Goal: Complete application form

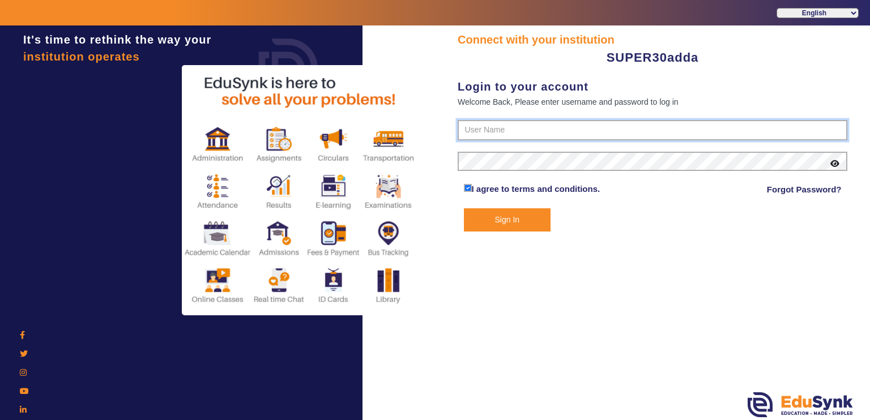
click at [490, 139] on input "text" at bounding box center [653, 130] width 390 height 20
paste input "9305099237"
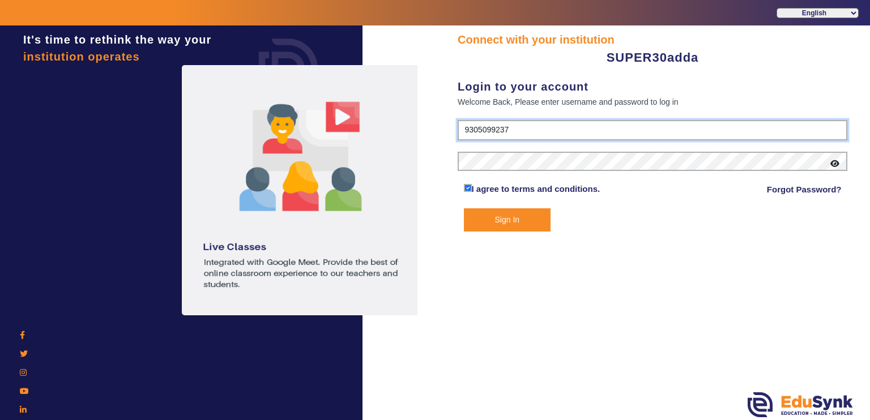
type input "9305099237"
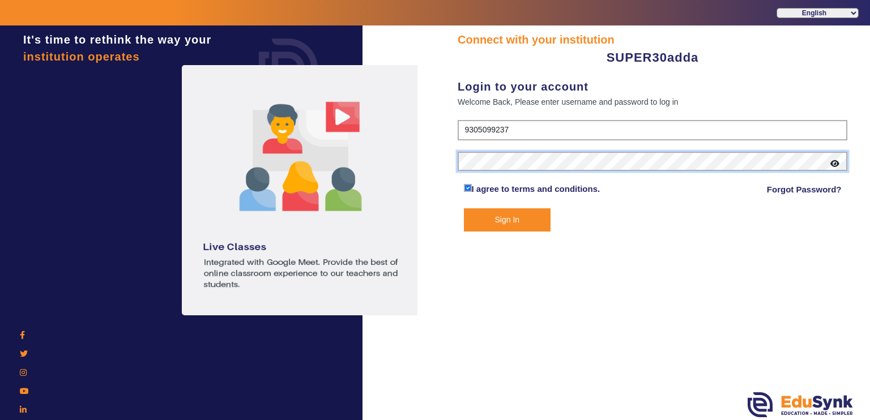
click at [464, 209] on button "Sign In" at bounding box center [507, 220] width 87 height 23
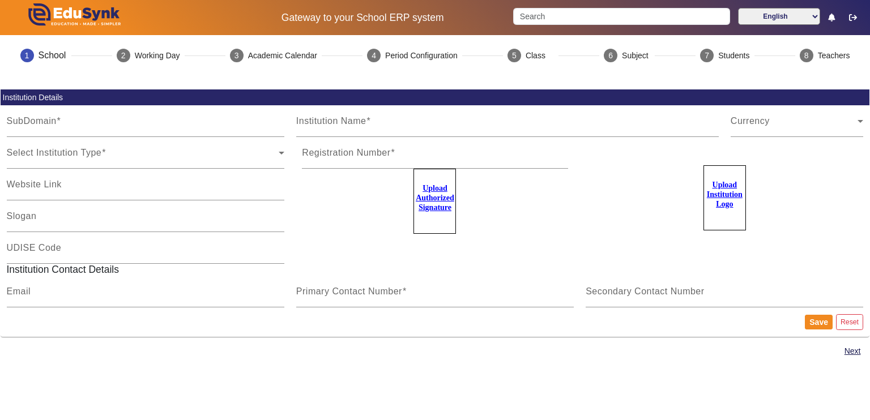
type input "Super30addaLKO"
type input "SUPER30adda"
type input "NA"
type input "[EMAIL_ADDRESS][DOMAIN_NAME]"
type input "9305099237"
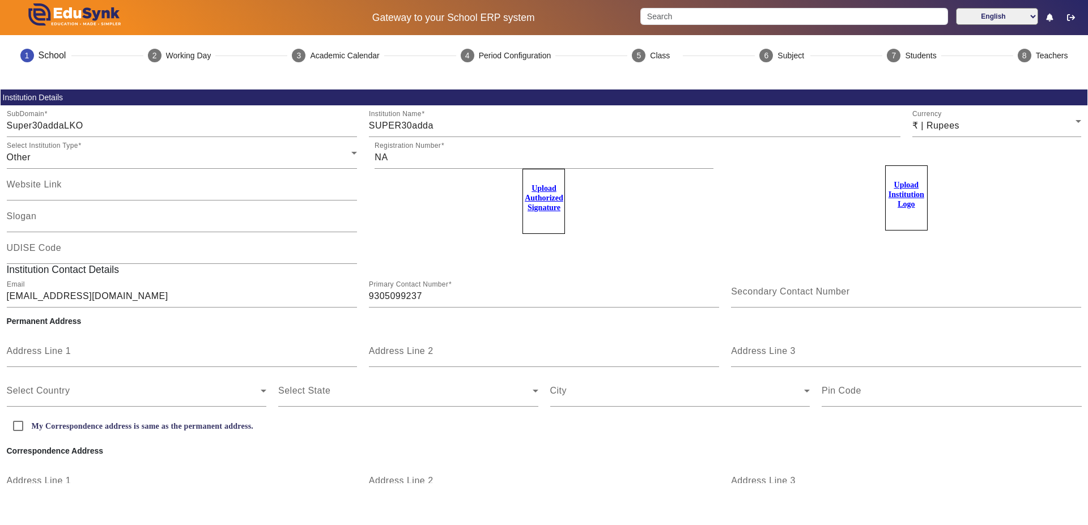
drag, startPoint x: 854, startPoint y: 0, endPoint x: 762, endPoint y: 203, distance: 222.9
click at [762, 203] on div "Upload Institution Logo" at bounding box center [906, 192] width 350 height 76
click at [166, 62] on mat-step-header "2 Working Day" at bounding box center [179, 55] width 91 height 41
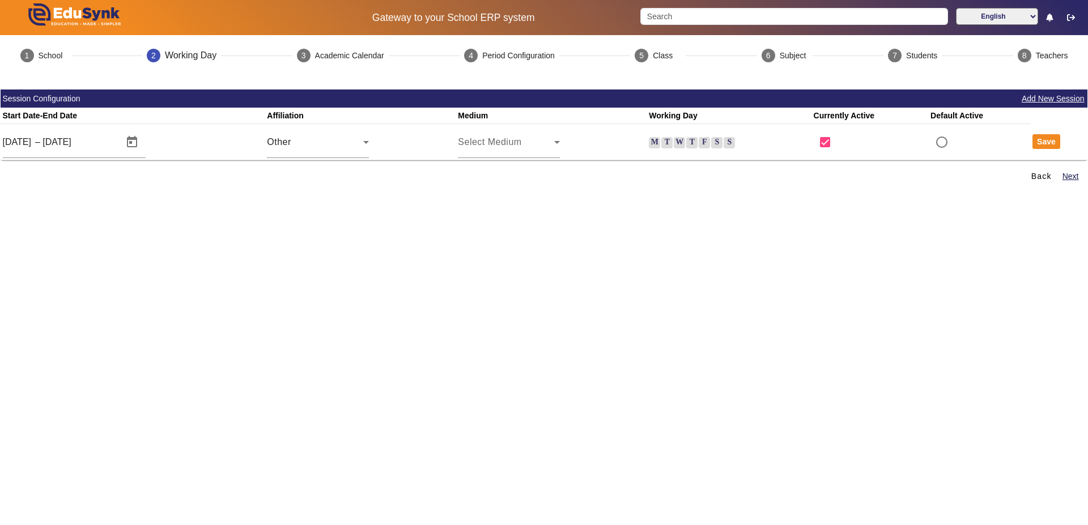
click at [649, 140] on label "M" at bounding box center [654, 142] width 11 height 11
click at [0, 0] on input "M" at bounding box center [0, 0] width 0 height 0
click at [664, 140] on label "T" at bounding box center [666, 142] width 11 height 11
click at [0, 0] on input "T" at bounding box center [0, 0] width 0 height 0
click at [679, 143] on label "W" at bounding box center [679, 142] width 11 height 11
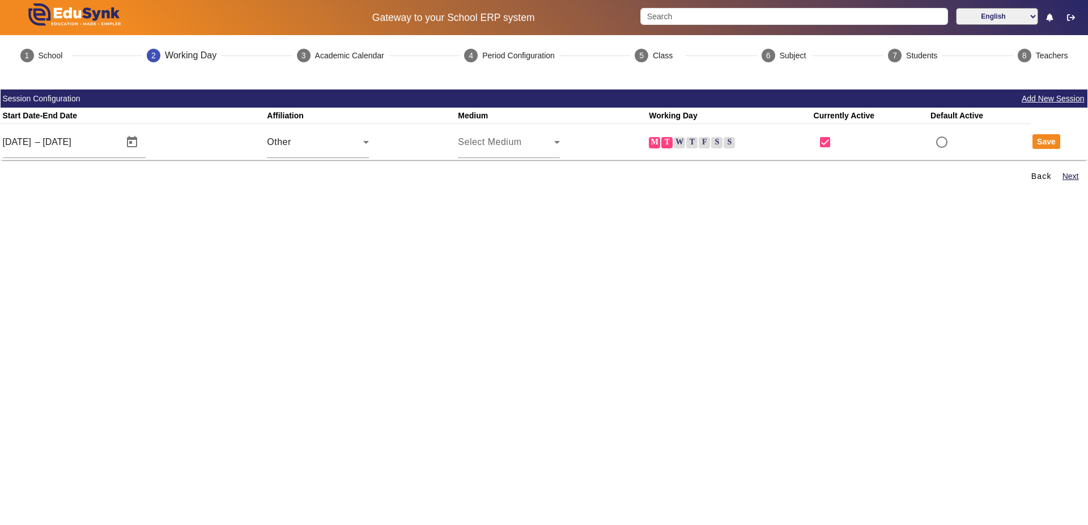
click at [0, 0] on input "W" at bounding box center [0, 0] width 0 height 0
click at [689, 143] on label "T" at bounding box center [691, 142] width 11 height 11
click at [0, 0] on input "T" at bounding box center [0, 0] width 0 height 0
click at [699, 143] on label "F" at bounding box center [704, 142] width 11 height 11
click at [0, 0] on input "F" at bounding box center [0, 0] width 0 height 0
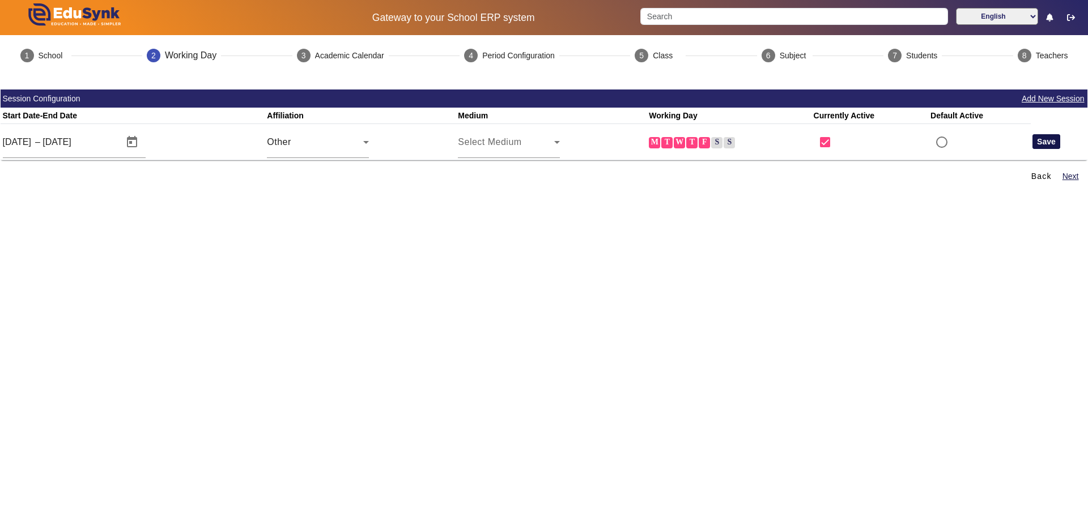
click at [870, 139] on button "Save" at bounding box center [1046, 141] width 28 height 15
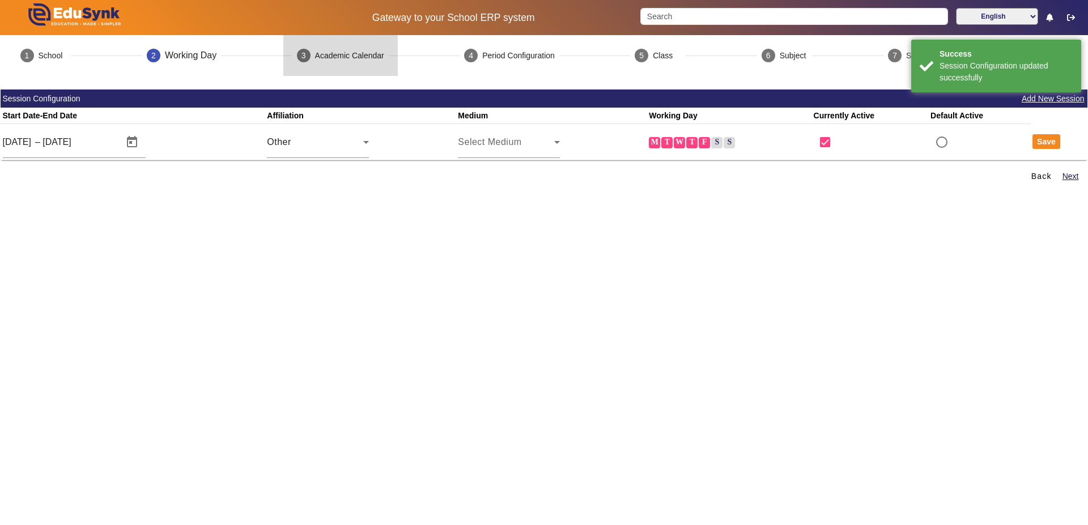
click at [320, 59] on div "Academic Calendar" at bounding box center [349, 56] width 69 height 12
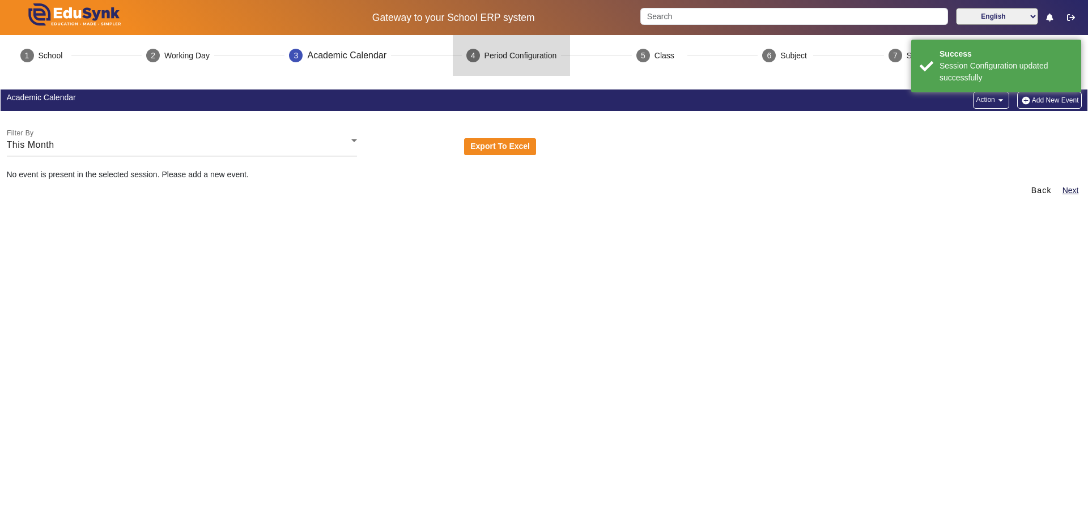
click at [497, 60] on div "Period Configuration" at bounding box center [520, 56] width 73 height 12
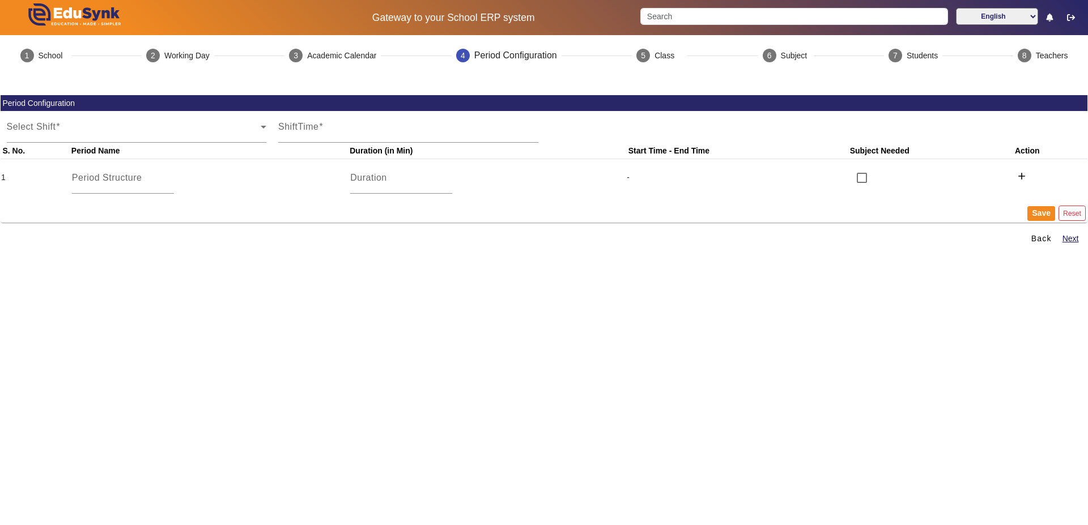
click at [682, 86] on div at bounding box center [544, 83] width 1075 height 14
click at [656, 50] on div "Class" at bounding box center [668, 56] width 28 height 12
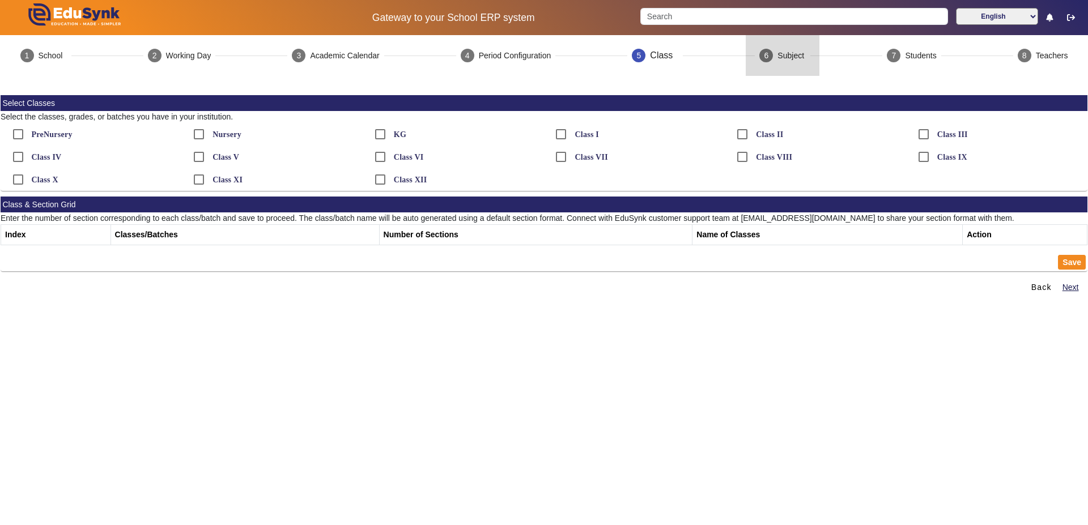
click at [779, 61] on div "Subject" at bounding box center [791, 56] width 28 height 12
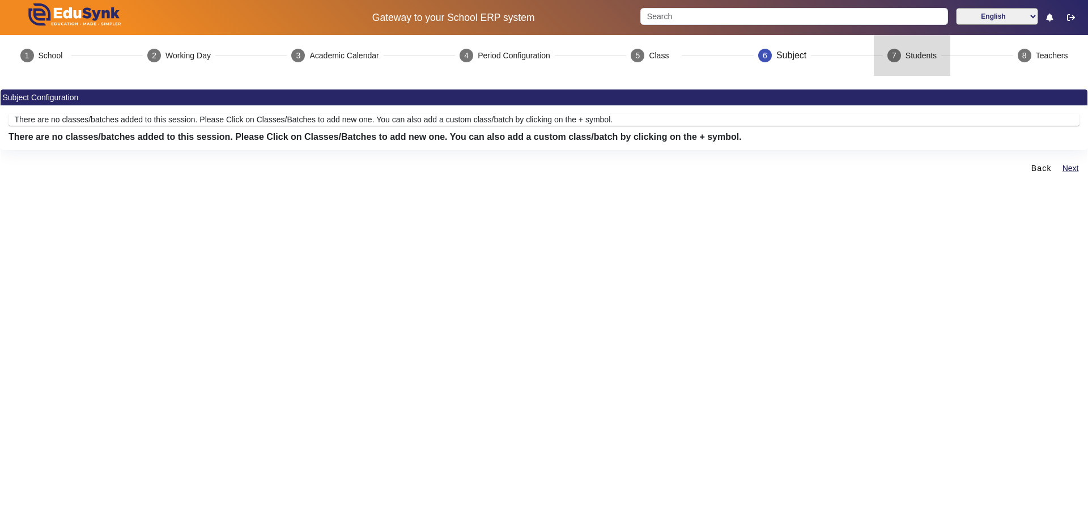
click at [870, 59] on mat-step-header "7 Students" at bounding box center [912, 55] width 76 height 41
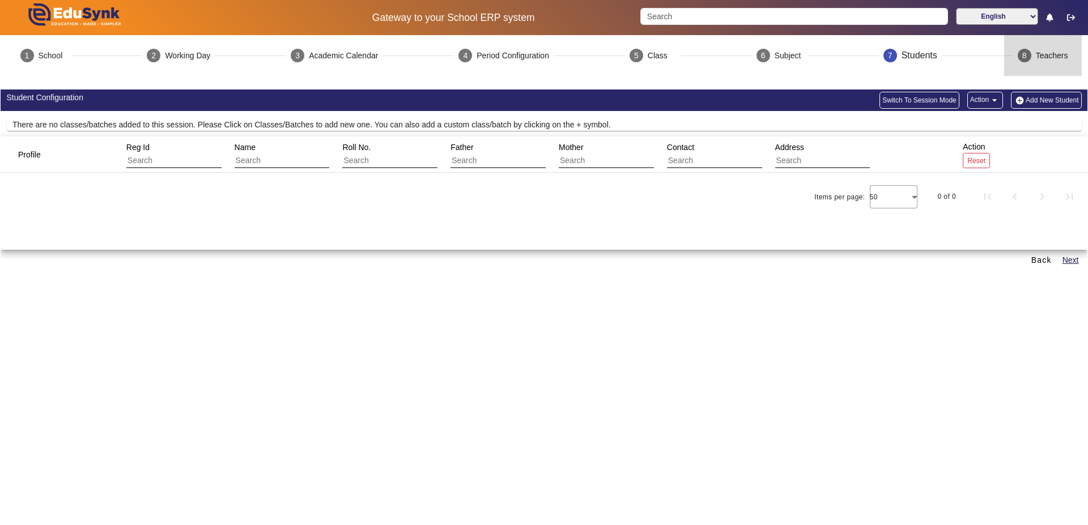
click at [870, 61] on mat-step-header "8 Teachers" at bounding box center [1043, 55] width 78 height 41
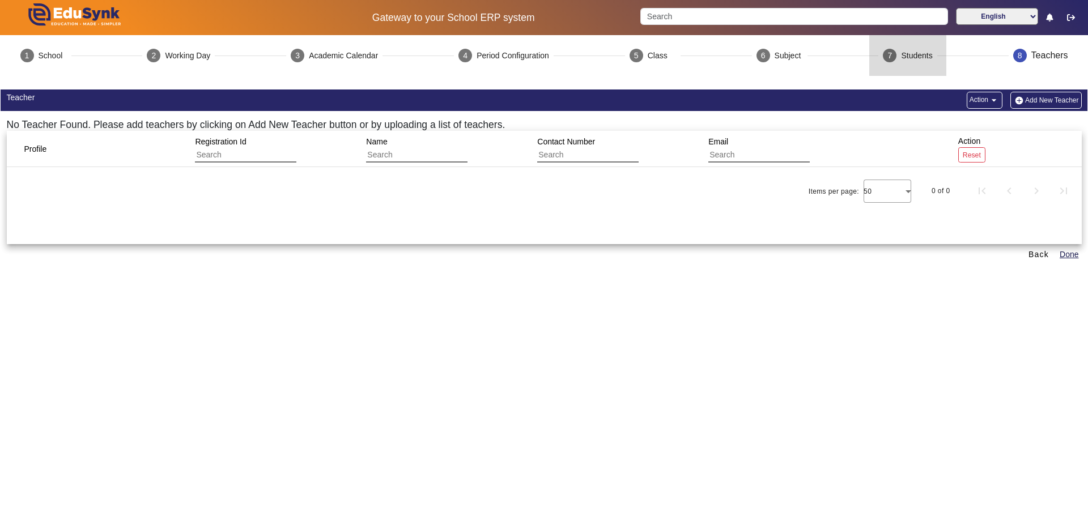
click at [870, 61] on mat-step-header "7 Students" at bounding box center [907, 55] width 76 height 41
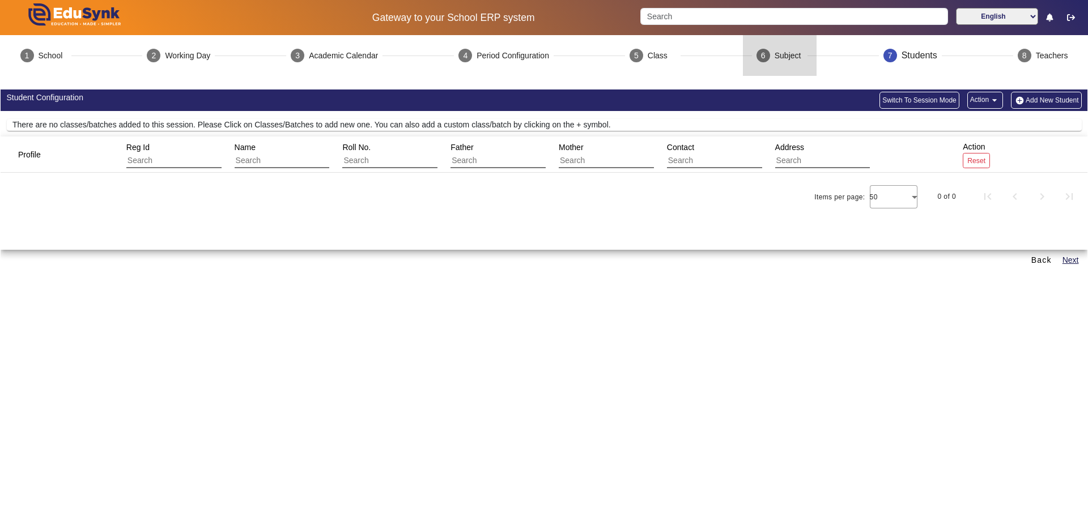
click at [776, 67] on mat-step-header "6 Subject" at bounding box center [780, 55] width 74 height 41
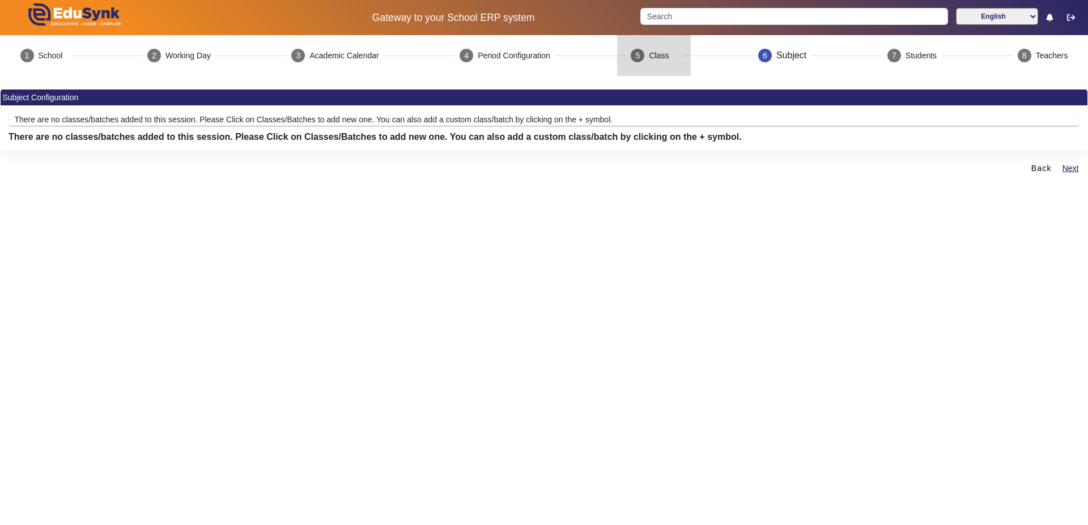
click at [649, 47] on mat-step-header "5 Class" at bounding box center [654, 55] width 74 height 41
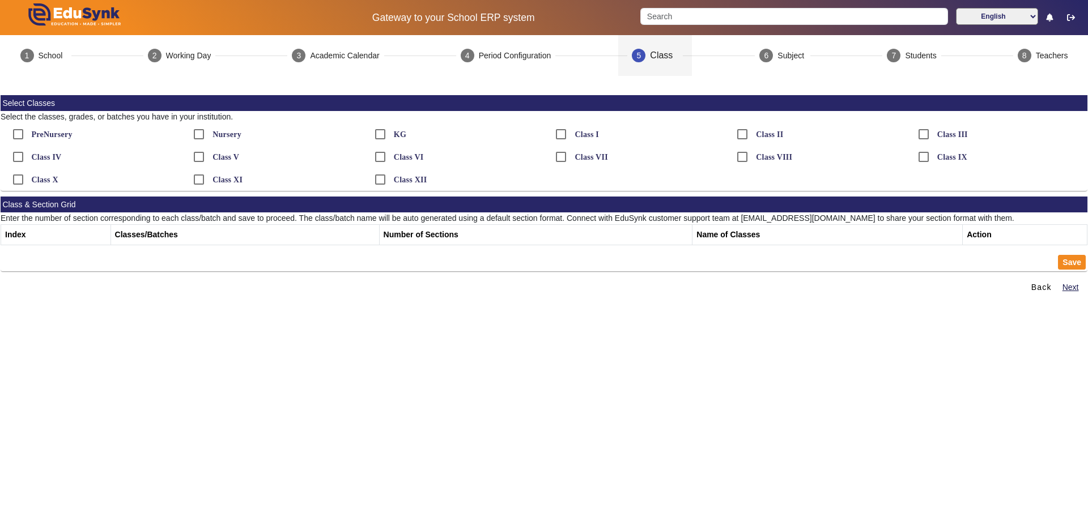
click at [467, 77] on div at bounding box center [544, 83] width 1075 height 14
click at [492, 29] on div "Gateway to your School ERP system English हिंदी (Hindi) ಕನ್ನಡ (Kannada) தமிழ் (…" at bounding box center [544, 17] width 1087 height 35
click at [480, 44] on mat-step-header "4 Period Configuration" at bounding box center [506, 55] width 118 height 41
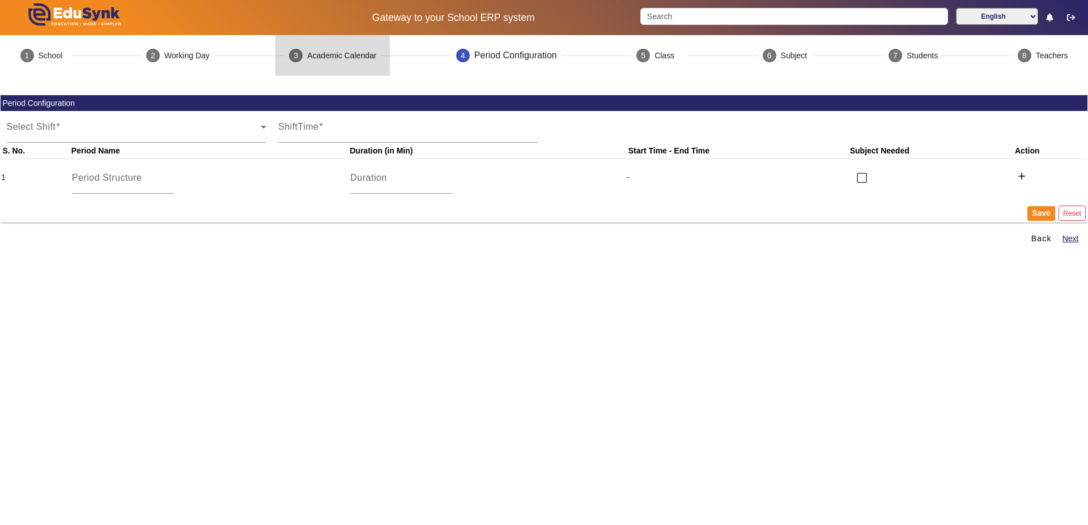
click at [317, 51] on div "Academic Calendar" at bounding box center [341, 56] width 69 height 12
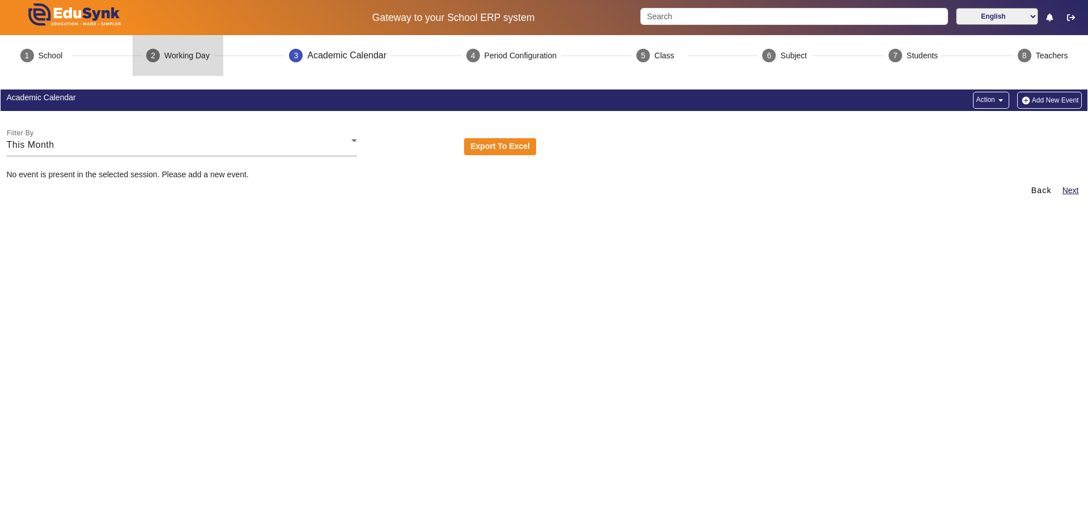
click at [202, 49] on mat-step-header "2 Working Day" at bounding box center [178, 55] width 91 height 41
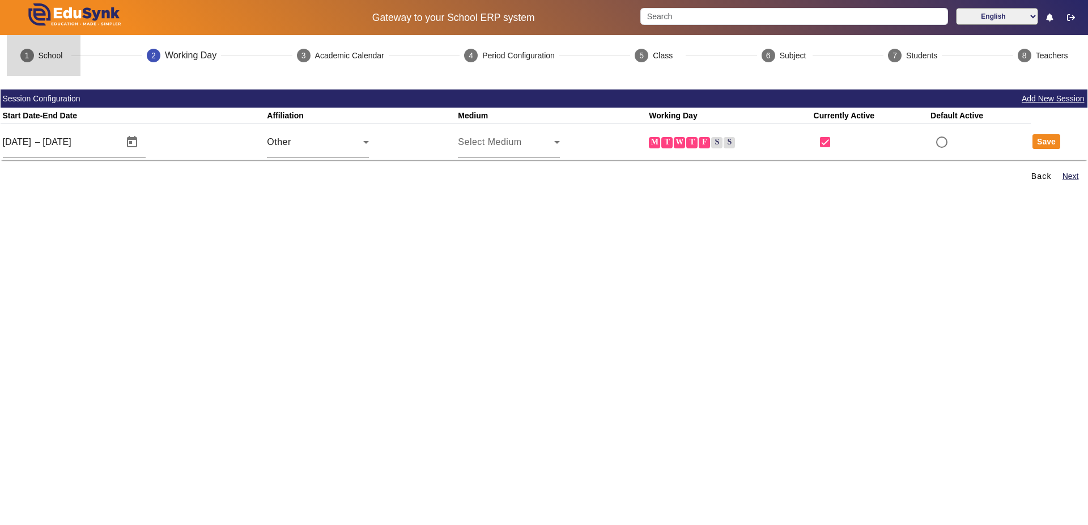
click at [46, 45] on mat-step-header "1 School" at bounding box center [44, 55] width 74 height 41
